Goal: Use online tool/utility

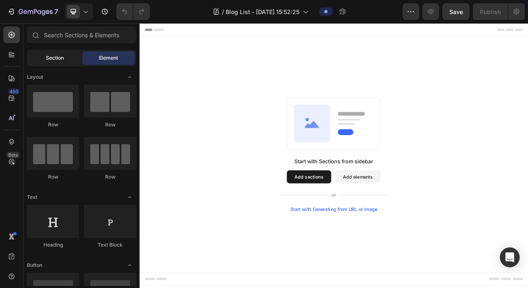
click at [62, 59] on span "Section" at bounding box center [55, 57] width 18 height 7
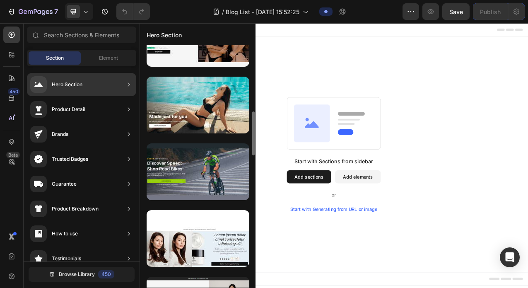
scroll to position [709, 0]
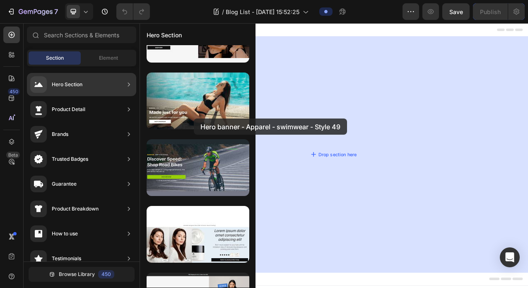
drag, startPoint x: 329, startPoint y: 142, endPoint x: 401, endPoint y: 140, distance: 72.5
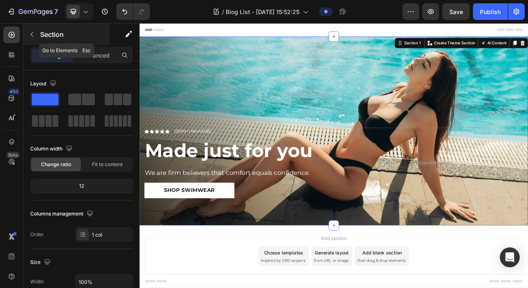
click at [33, 36] on icon "button" at bounding box center [32, 34] width 7 height 7
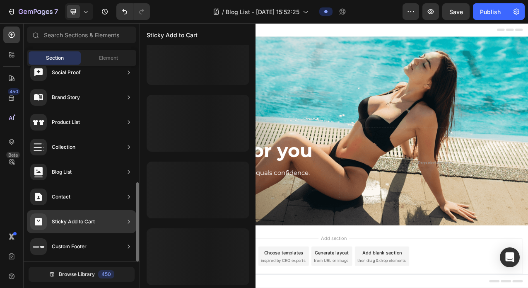
scroll to position [0, 0]
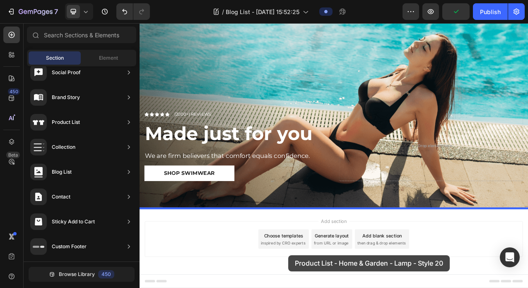
drag, startPoint x: 321, startPoint y: 99, endPoint x: 319, endPoint y: 313, distance: 214.1
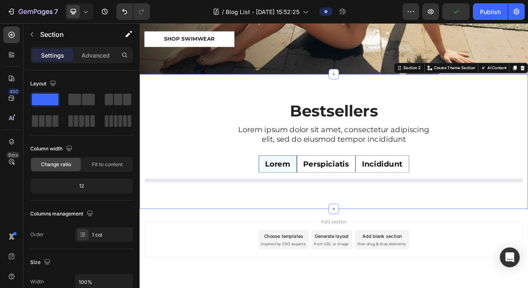
scroll to position [212, 0]
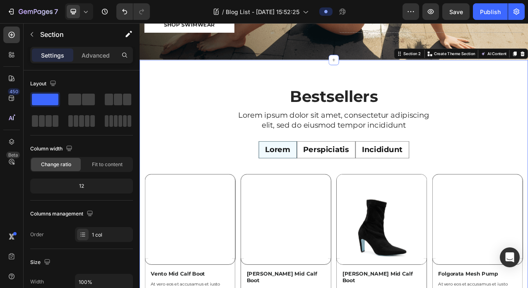
radio input "false"
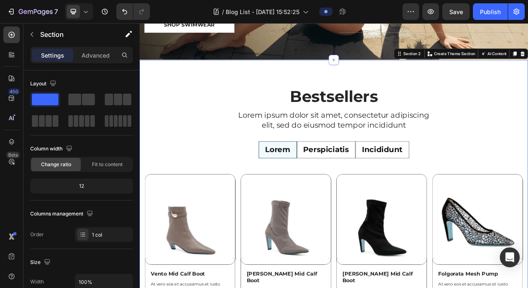
radio input "false"
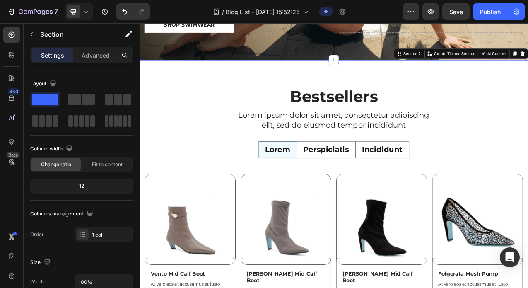
radio input "false"
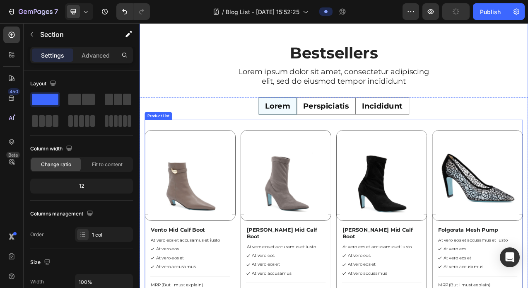
scroll to position [217, 0]
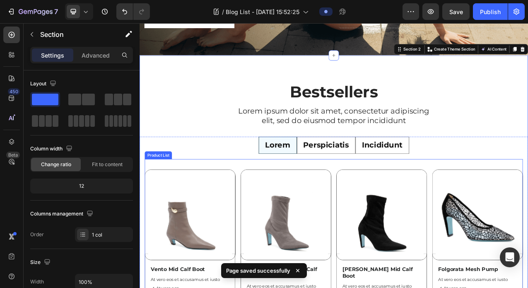
click at [176, 194] on div "Product List" at bounding box center [163, 192] width 35 height 10
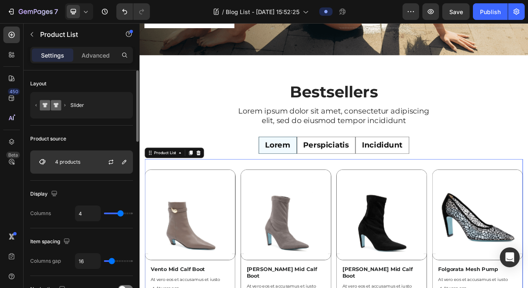
click at [68, 163] on p "4 products" at bounding box center [67, 162] width 25 height 6
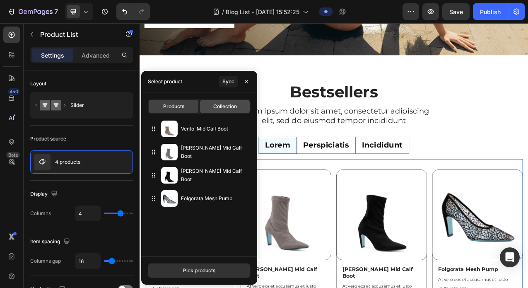
click at [221, 104] on span "Collection" at bounding box center [225, 106] width 24 height 7
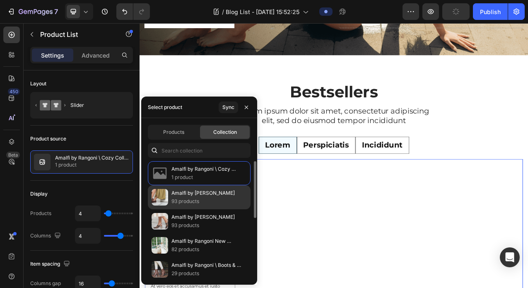
click at [194, 198] on p "93 products" at bounding box center [202, 201] width 63 height 8
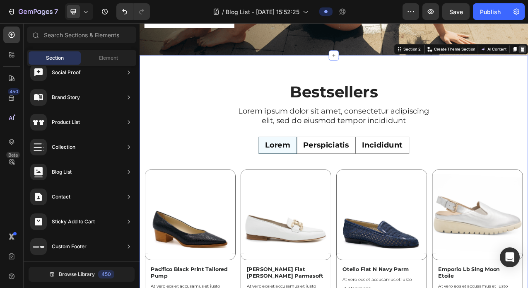
scroll to position [22, 0]
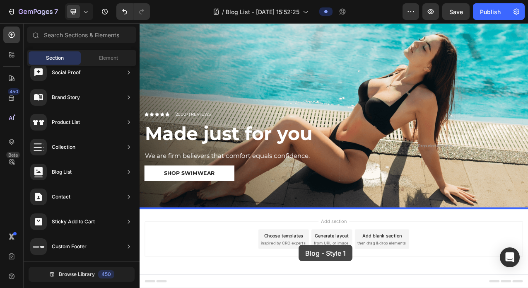
drag, startPoint x: 336, startPoint y: 110, endPoint x: 343, endPoint y: 307, distance: 197.2
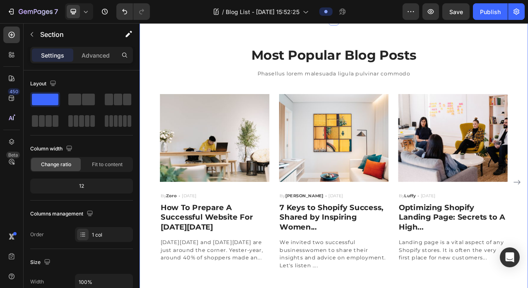
scroll to position [273, 0]
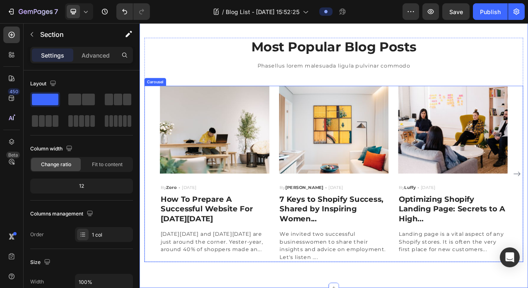
click at [156, 101] on div "Carousel" at bounding box center [160, 98] width 28 height 10
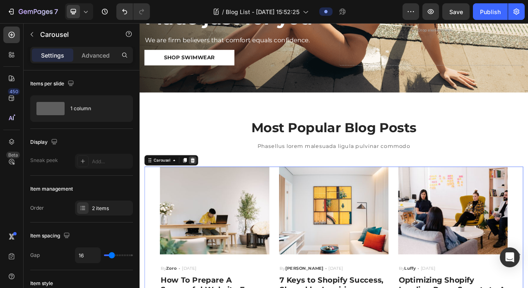
scroll to position [115, 0]
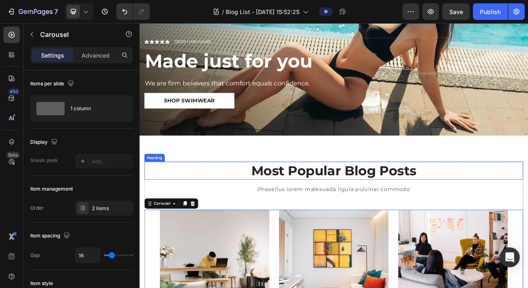
click at [219, 201] on p "Most Popular Blog Posts" at bounding box center [388, 212] width 483 height 22
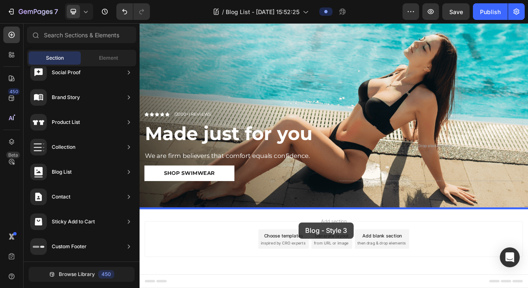
drag, startPoint x: 346, startPoint y: 169, endPoint x: 343, endPoint y: 279, distance: 109.8
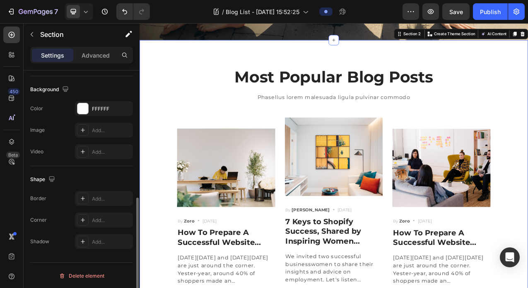
scroll to position [264, 0]
click at [93, 55] on p "Advanced" at bounding box center [96, 55] width 28 height 9
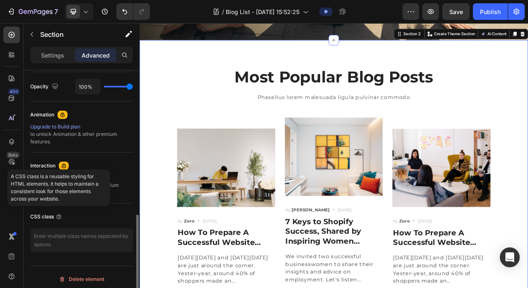
scroll to position [334, 0]
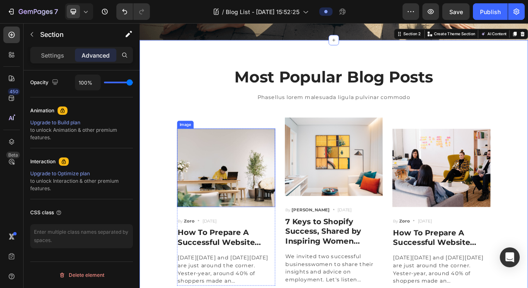
click at [277, 236] on img at bounding box center [250, 208] width 125 height 100
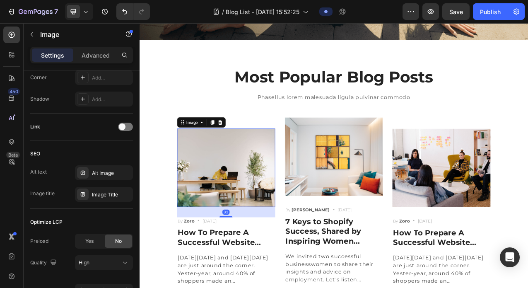
scroll to position [0, 0]
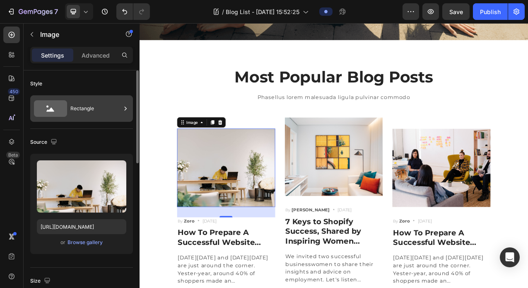
click at [119, 113] on div "Rectangle" at bounding box center [95, 108] width 51 height 19
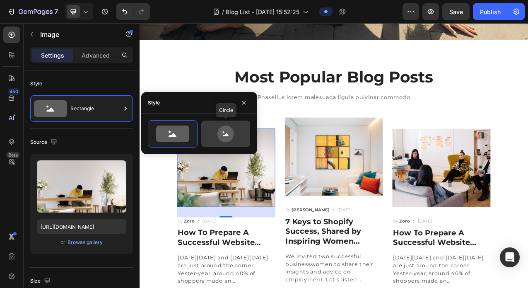
click at [236, 136] on icon at bounding box center [225, 133] width 39 height 17
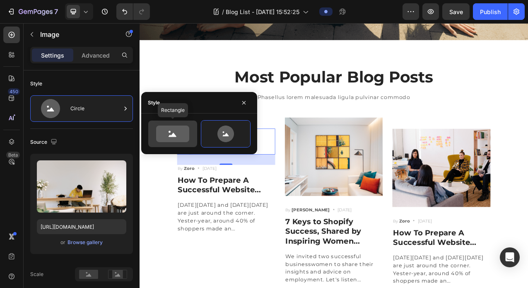
click at [174, 130] on icon at bounding box center [172, 133] width 33 height 17
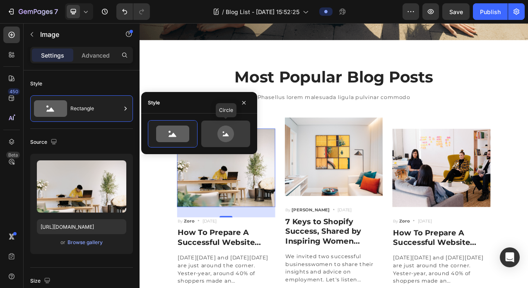
click at [226, 129] on icon at bounding box center [225, 133] width 17 height 17
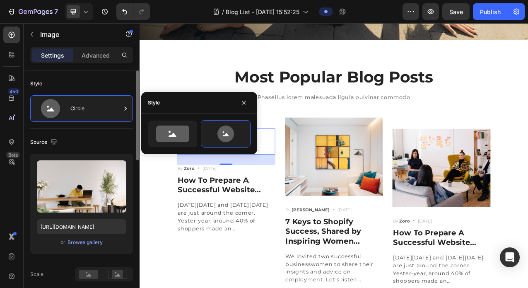
click at [121, 141] on div "Source" at bounding box center [81, 141] width 103 height 13
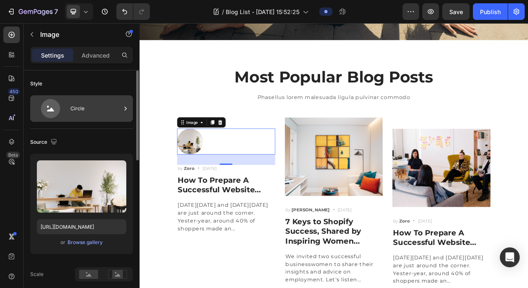
click at [45, 108] on icon at bounding box center [50, 108] width 19 height 19
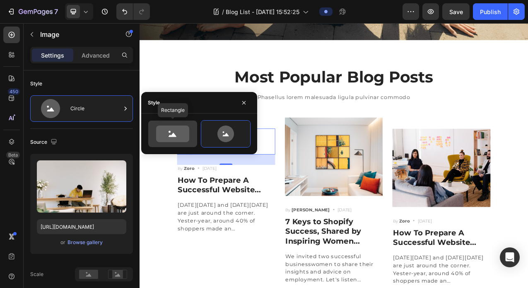
click at [162, 131] on icon at bounding box center [172, 133] width 33 height 17
type input "100"
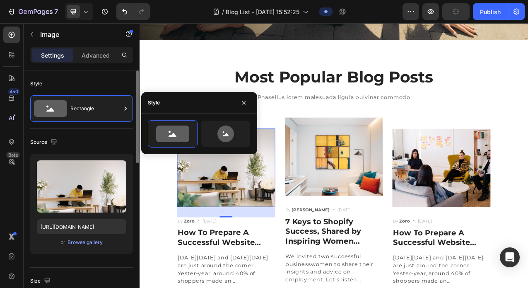
click at [70, 142] on div "Source" at bounding box center [81, 141] width 103 height 13
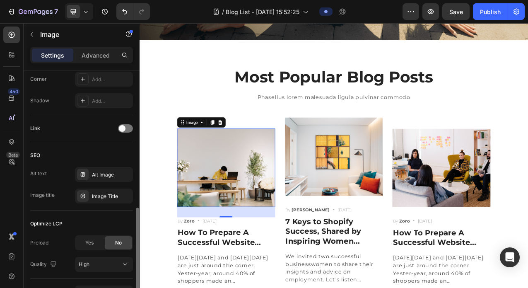
scroll to position [384, 0]
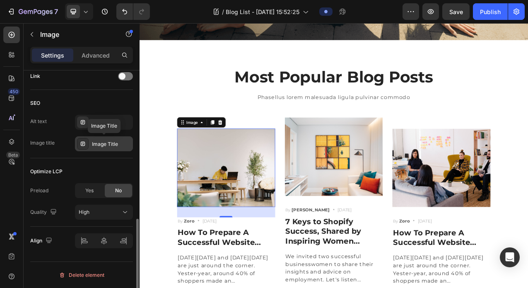
click at [104, 144] on div "Image Title" at bounding box center [111, 143] width 39 height 7
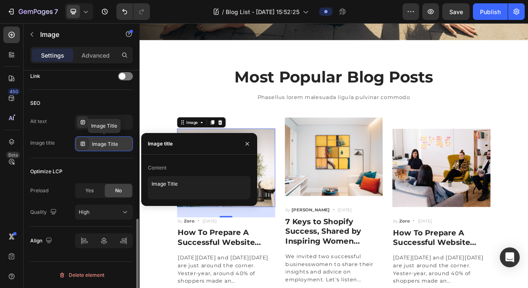
click at [104, 144] on div "Image Title" at bounding box center [111, 143] width 39 height 7
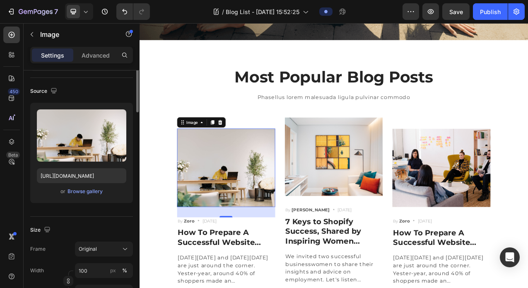
scroll to position [0, 0]
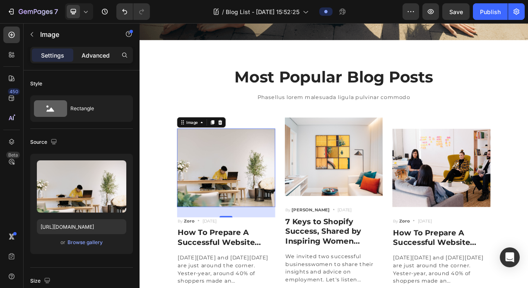
click at [111, 54] on div "Advanced" at bounding box center [95, 54] width 41 height 13
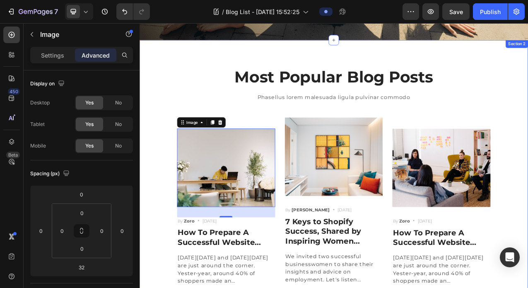
click at [278, 69] on div "Most Popular Blog Posts Heading Phasellus lorem malesuada ligula pulvinar commo…" at bounding box center [388, 218] width 497 height 347
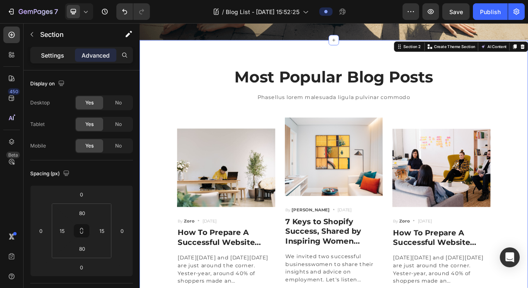
click at [36, 57] on div "Settings" at bounding box center [52, 54] width 41 height 13
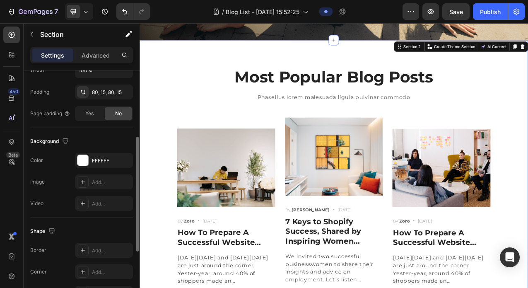
scroll to position [264, 0]
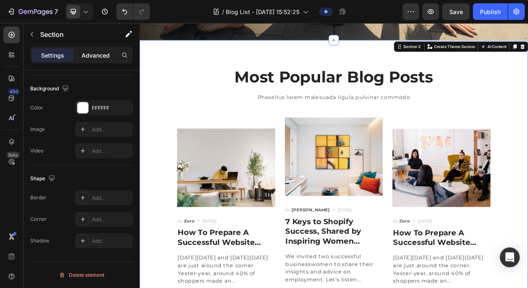
click at [106, 56] on p "Advanced" at bounding box center [96, 55] width 28 height 9
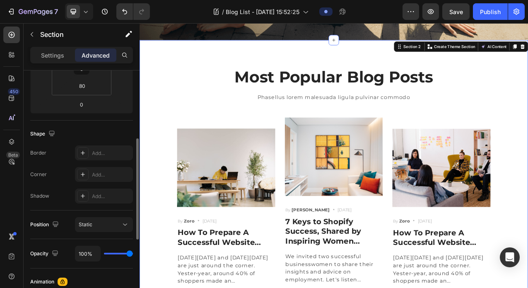
scroll to position [163, 0]
click at [96, 225] on div "Static" at bounding box center [100, 223] width 42 height 7
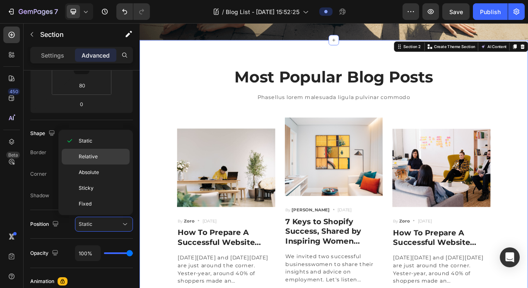
click at [94, 152] on div "Relative" at bounding box center [96, 157] width 68 height 16
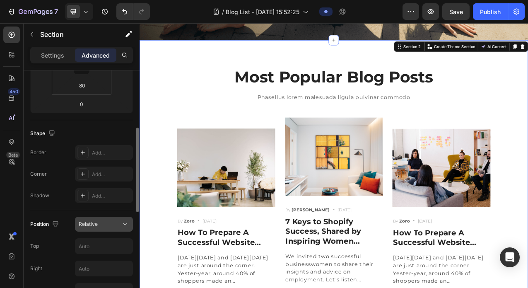
click at [93, 222] on span "Relative" at bounding box center [88, 224] width 19 height 6
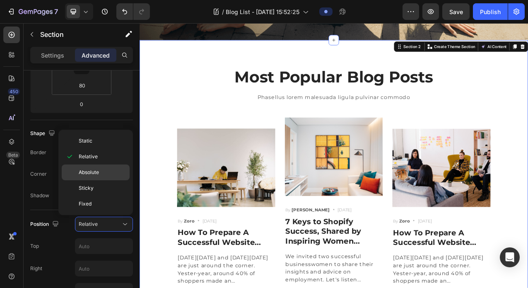
click at [98, 168] on div "Absolute" at bounding box center [96, 172] width 68 height 16
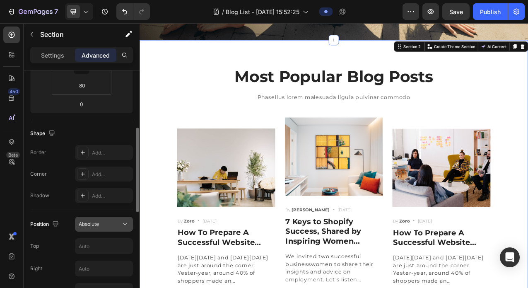
click at [90, 227] on span "Absolute" at bounding box center [89, 223] width 20 height 7
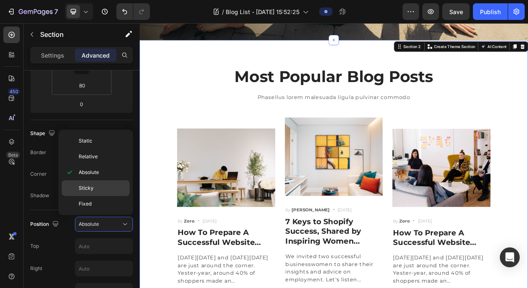
click at [93, 192] on div "Sticky" at bounding box center [96, 188] width 68 height 16
type input "0"
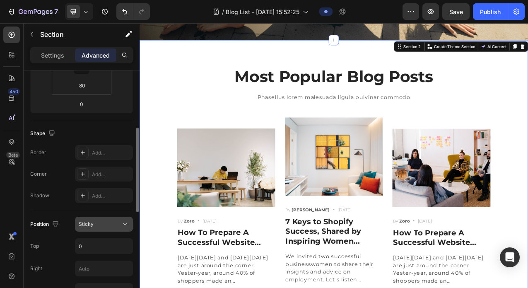
click at [94, 218] on button "Sticky" at bounding box center [104, 224] width 58 height 15
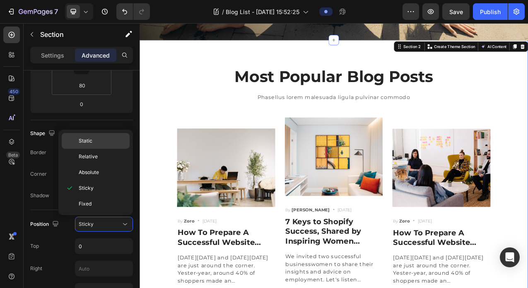
click at [103, 141] on p "Static" at bounding box center [102, 140] width 47 height 7
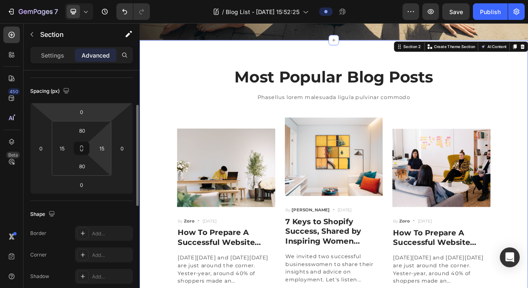
scroll to position [72, 0]
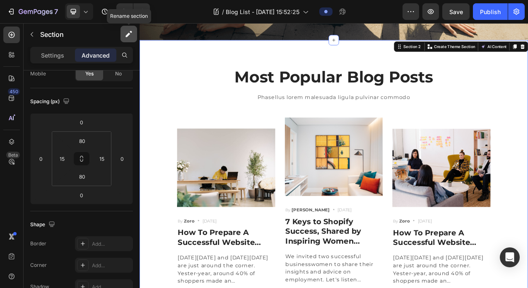
click at [123, 35] on button "button" at bounding box center [129, 34] width 17 height 17
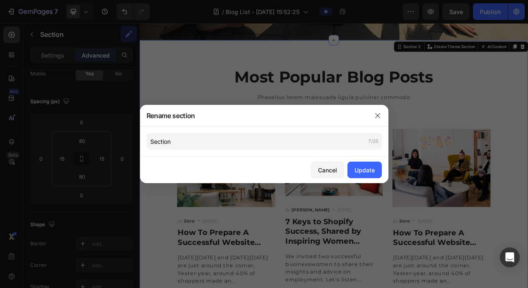
click at [84, 83] on div at bounding box center [264, 144] width 528 height 288
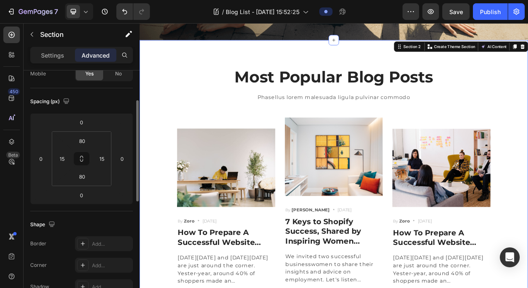
scroll to position [0, 0]
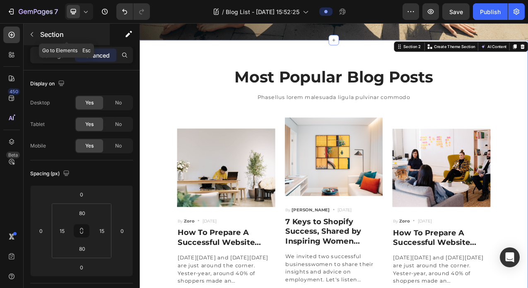
click at [31, 29] on button "button" at bounding box center [31, 34] width 13 height 13
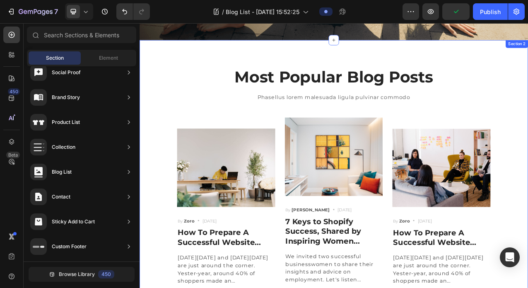
click at [230, 71] on div "Most Popular Blog Posts Heading Phasellus lorem malesuada ligula pulvinar commo…" at bounding box center [388, 218] width 497 height 347
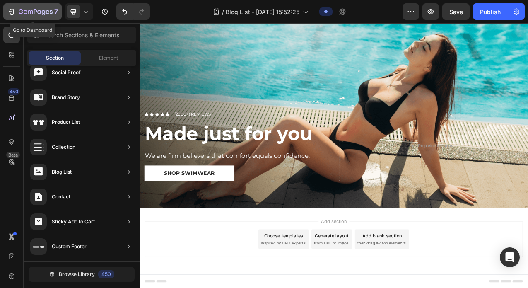
click at [11, 12] on icon "button" at bounding box center [11, 11] width 8 height 8
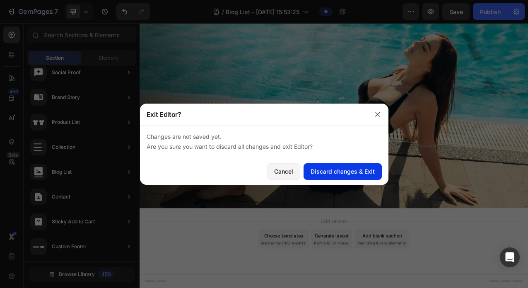
click at [338, 177] on button "Discard changes & Exit" at bounding box center [343, 171] width 78 height 17
